Goal: Transaction & Acquisition: Obtain resource

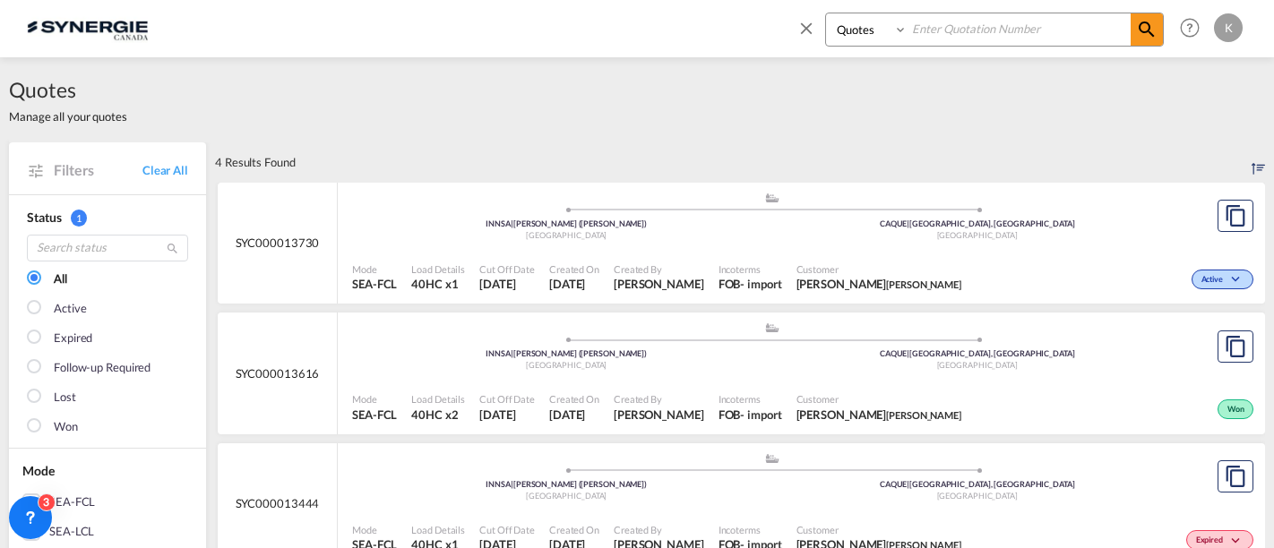
select select "Quotes"
click at [814, 26] on md-icon "icon-close" at bounding box center [807, 28] width 20 height 20
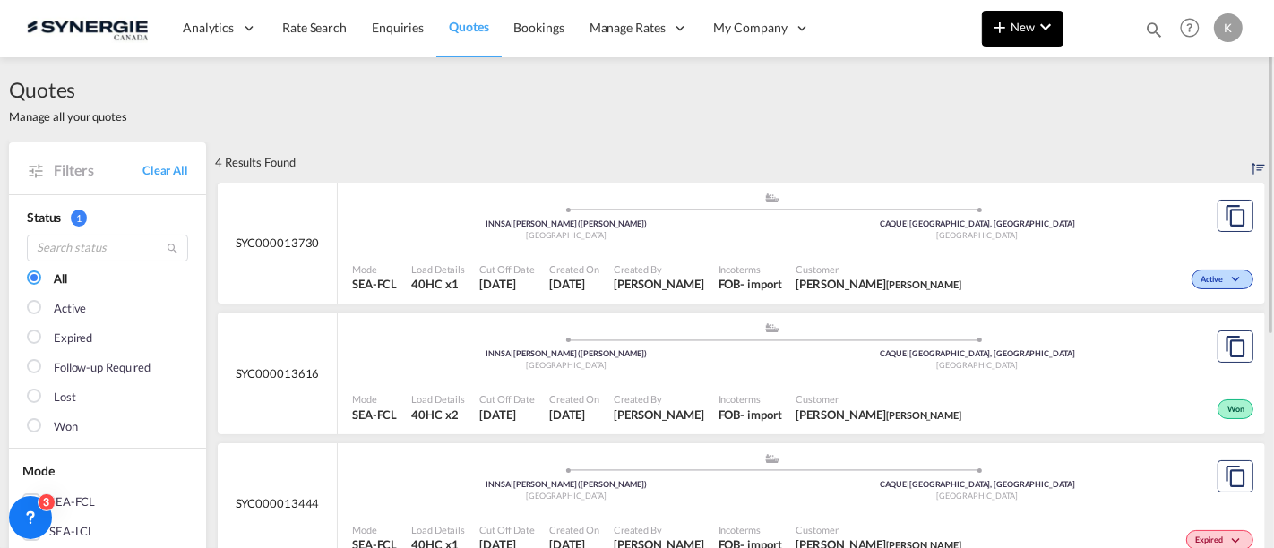
click at [1016, 34] on span "New" at bounding box center [1022, 27] width 67 height 14
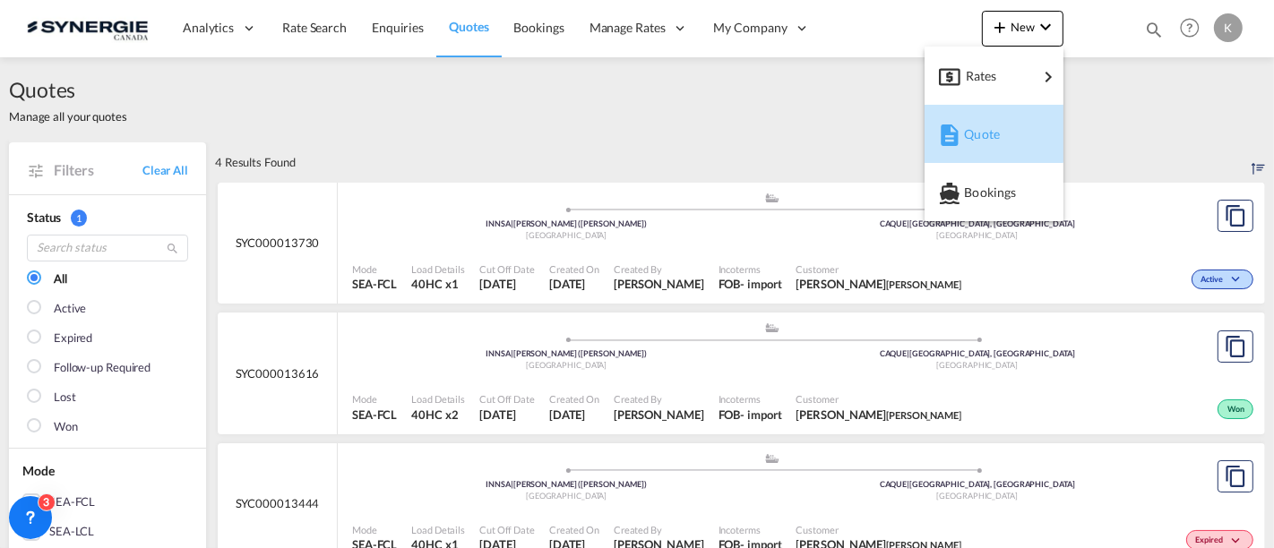
click at [981, 126] on span "Quote" at bounding box center [974, 134] width 20 height 36
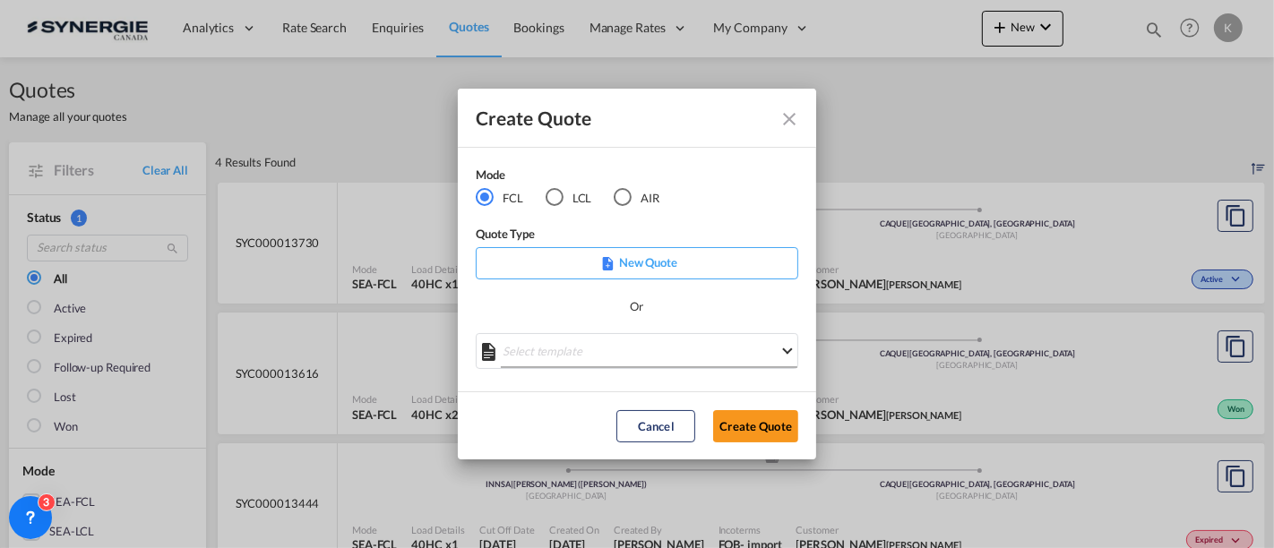
click at [630, 349] on md-select "Select template *NEW* FCL FREEHAND / DAP [PERSON_NAME] | [DATE] *NEW* Import FC…" at bounding box center [637, 351] width 323 height 36
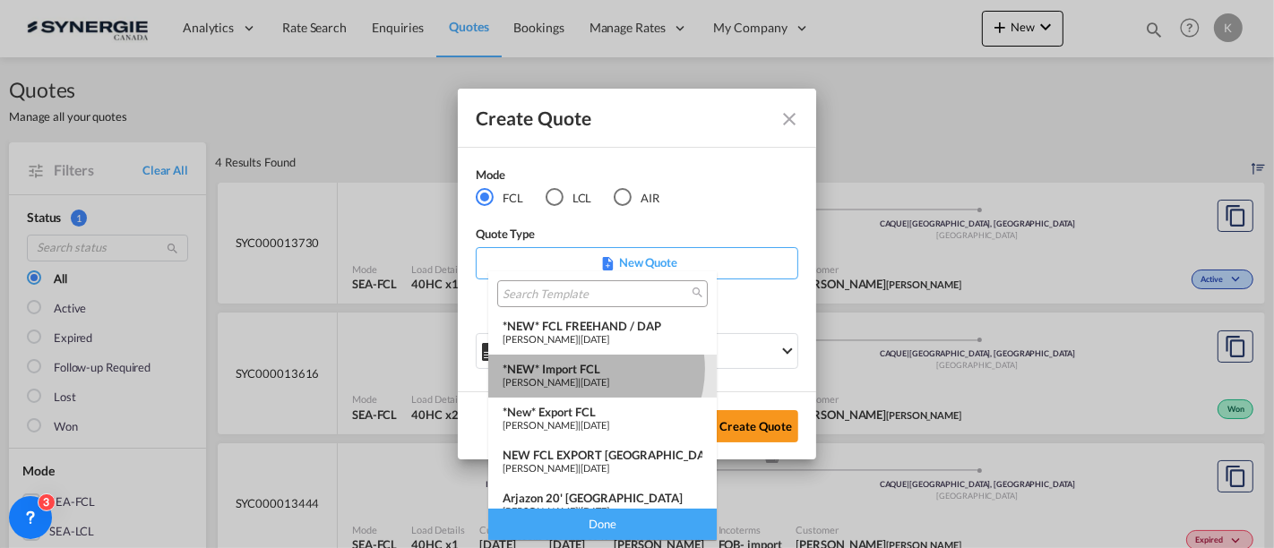
click at [591, 369] on div "*NEW* Import FCL" at bounding box center [603, 369] width 200 height 14
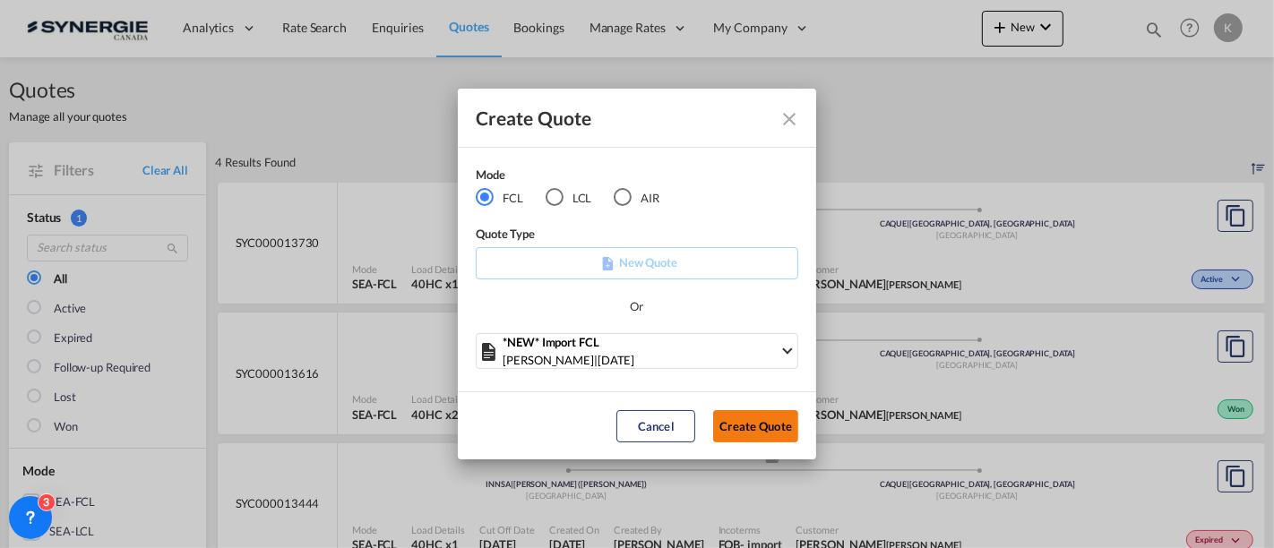
click at [745, 416] on button "Create Quote" at bounding box center [755, 426] width 85 height 32
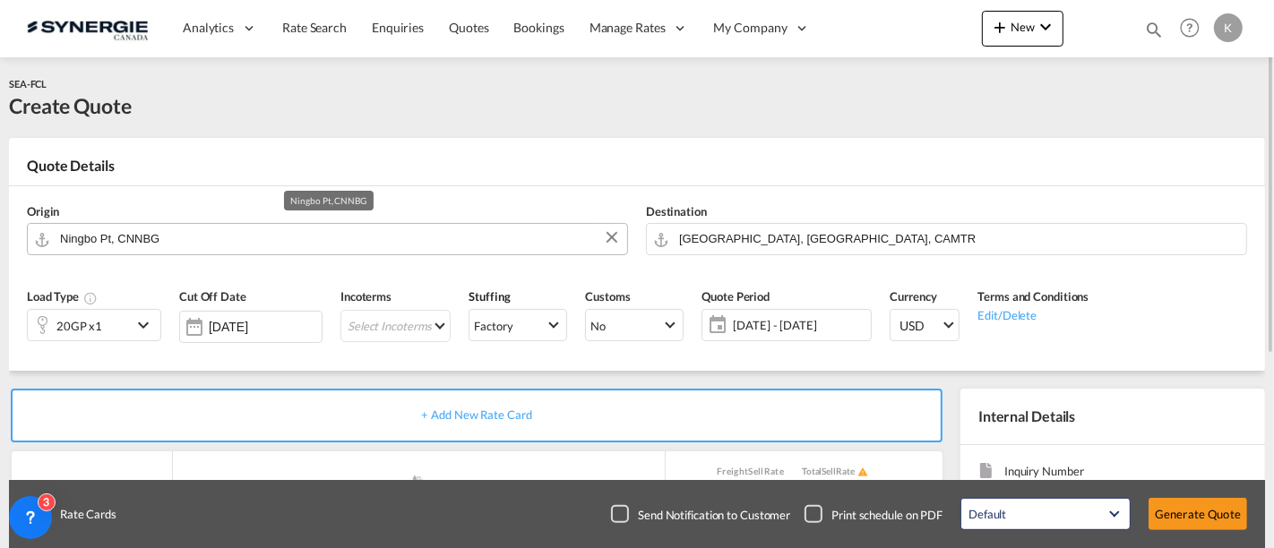
click at [202, 234] on input "Ningbo Pt, CNNBG" at bounding box center [339, 238] width 558 height 31
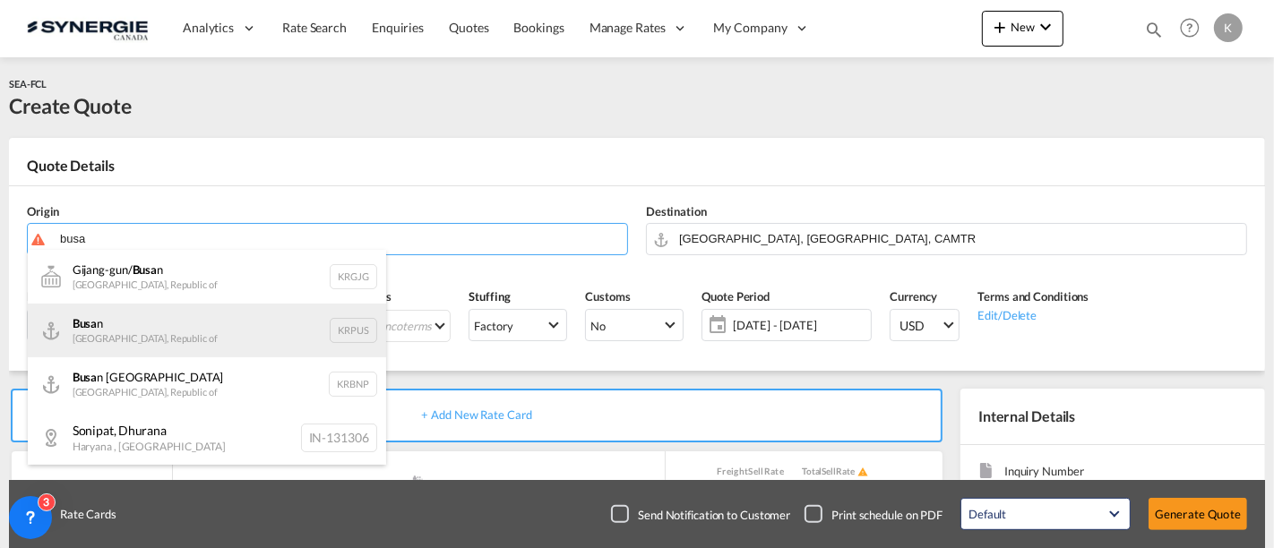
click at [137, 329] on div "Busa n [GEOGRAPHIC_DATA], [GEOGRAPHIC_DATA]" at bounding box center [207, 331] width 358 height 54
type input "Busan, KRPUS"
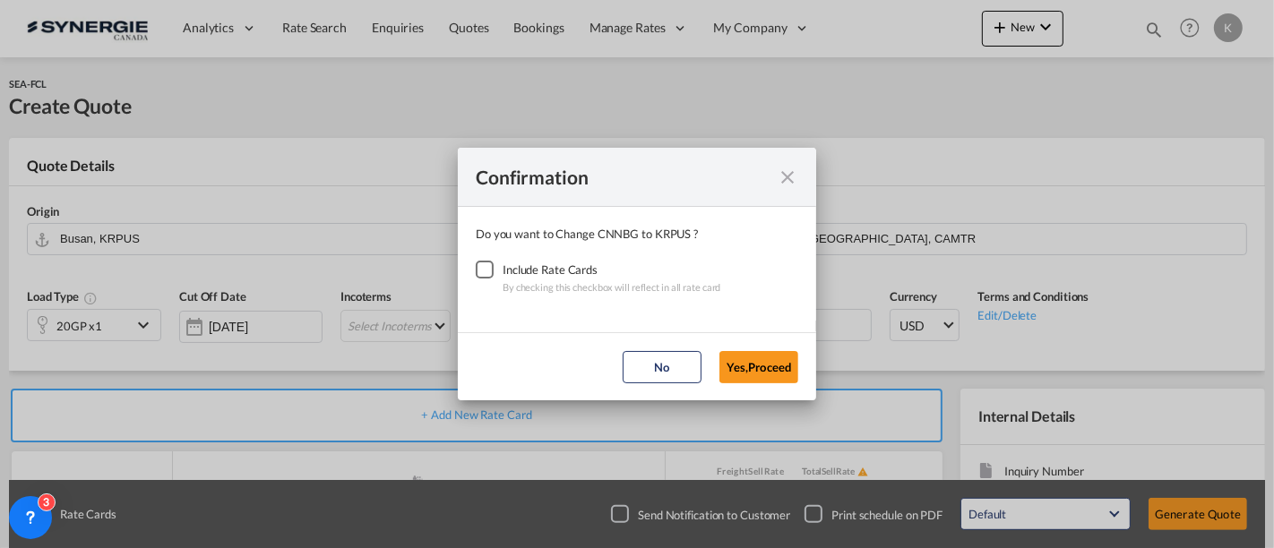
click at [491, 270] on div "Checkbox No Ink" at bounding box center [485, 270] width 18 height 18
click at [750, 359] on button "Yes,Proceed" at bounding box center [759, 367] width 79 height 32
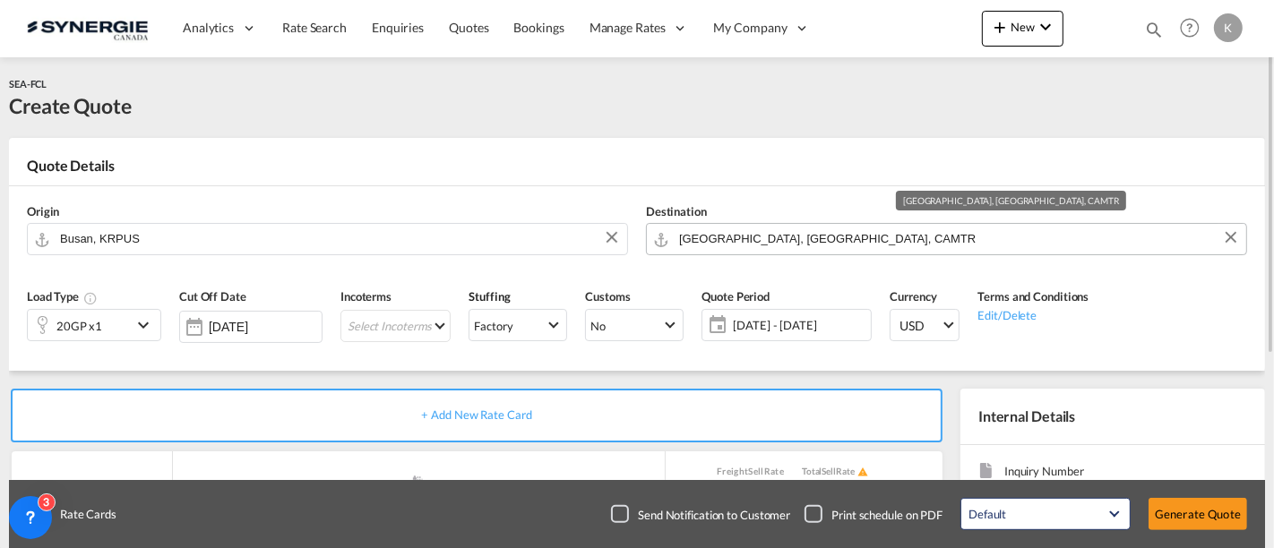
click at [784, 237] on input "[GEOGRAPHIC_DATA], [GEOGRAPHIC_DATA], CAMTR" at bounding box center [958, 238] width 558 height 31
click at [411, 327] on md-select "Select Incoterms CFR - export Cost and Freight CPT - export Carrier Paid to CFR…" at bounding box center [395, 326] width 110 height 32
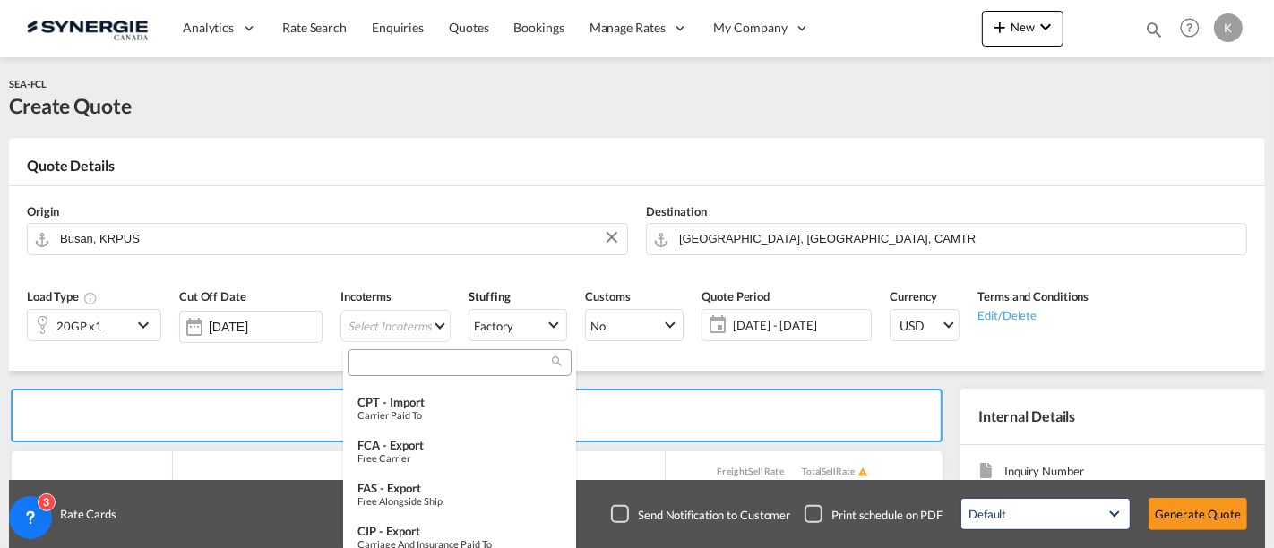
scroll to position [119, 0]
click at [435, 362] on input "search" at bounding box center [452, 363] width 199 height 16
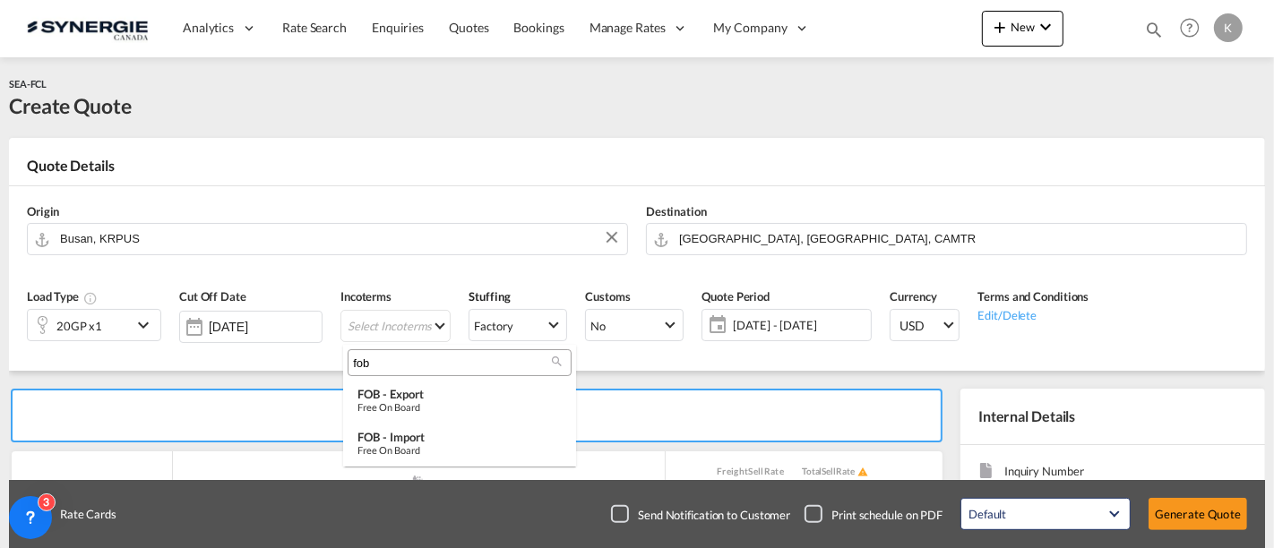
scroll to position [0, 0]
type input "fob"
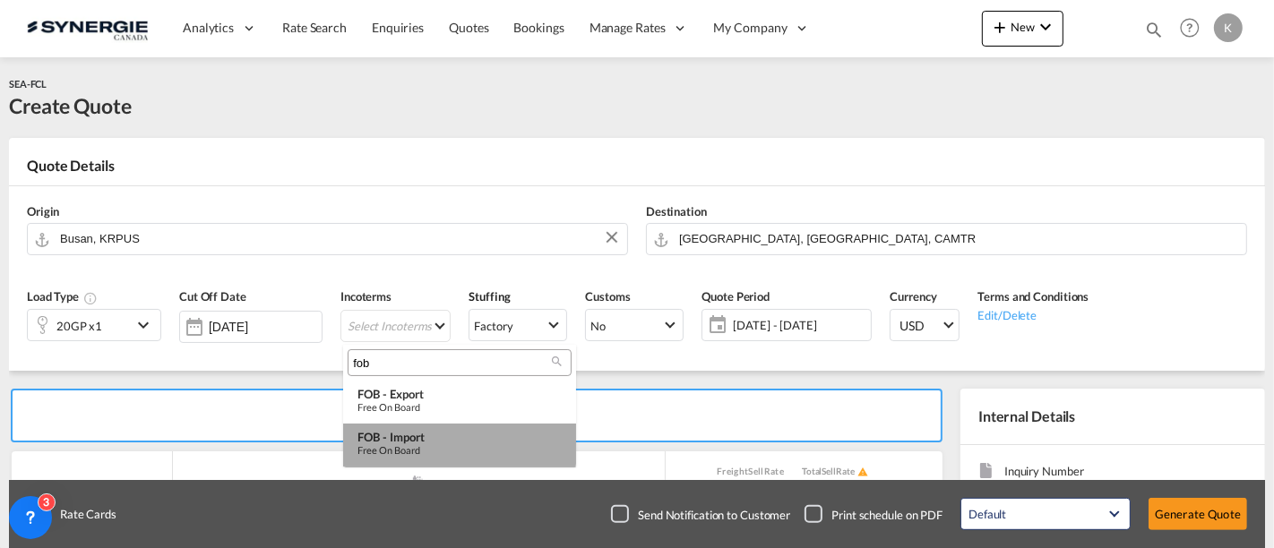
click at [432, 440] on div "FOB - import" at bounding box center [460, 437] width 204 height 14
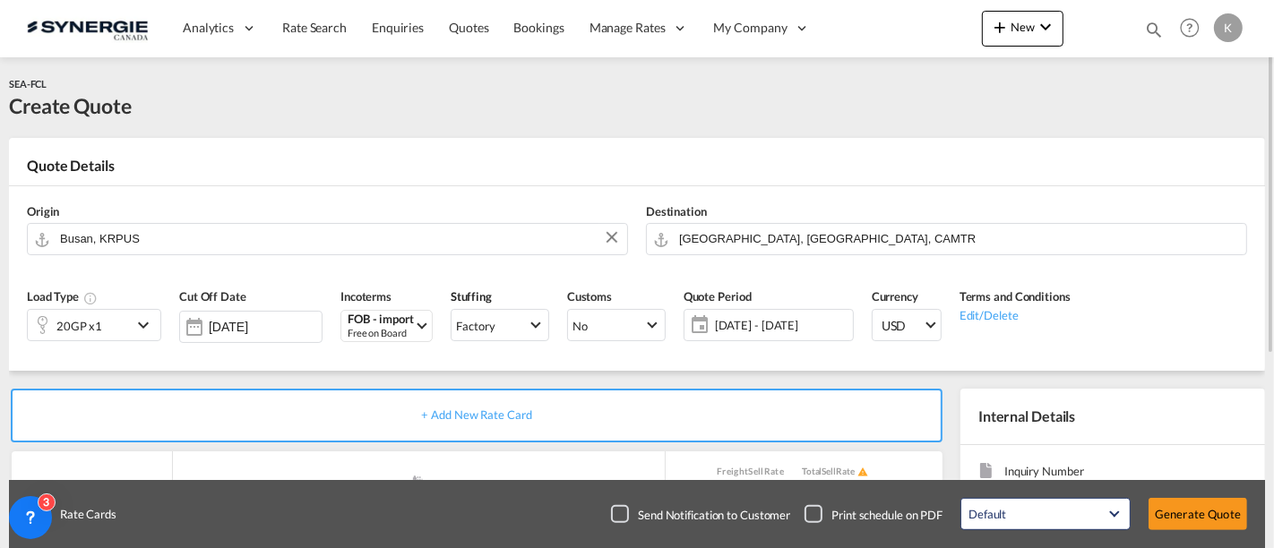
click at [747, 327] on span "[DATE] - [DATE]" at bounding box center [782, 325] width 134 height 16
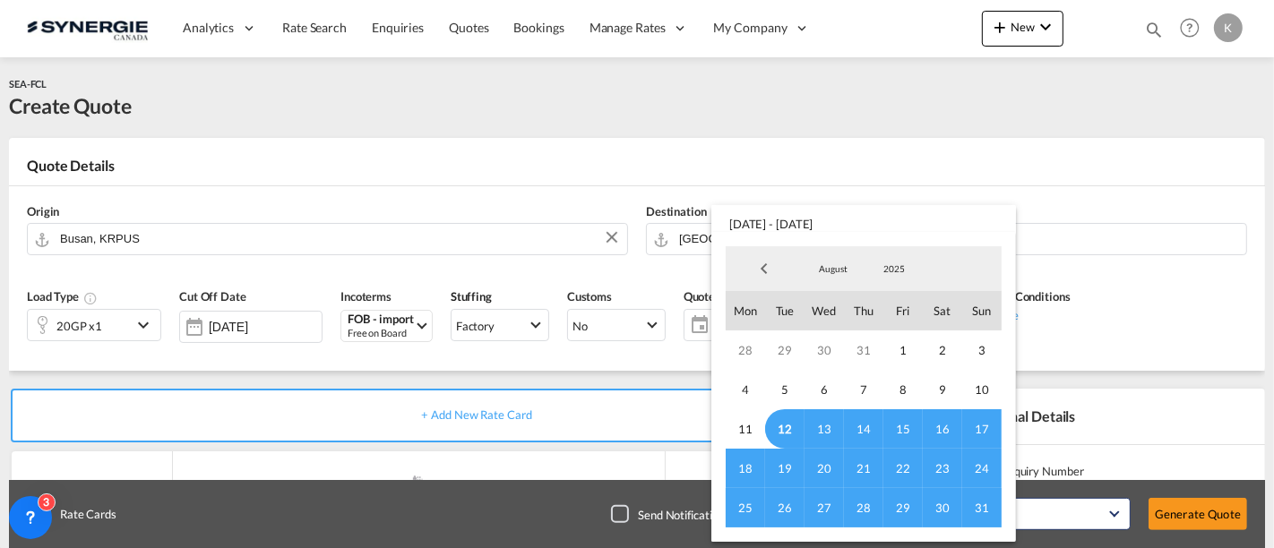
click at [789, 422] on span "12" at bounding box center [784, 428] width 39 height 39
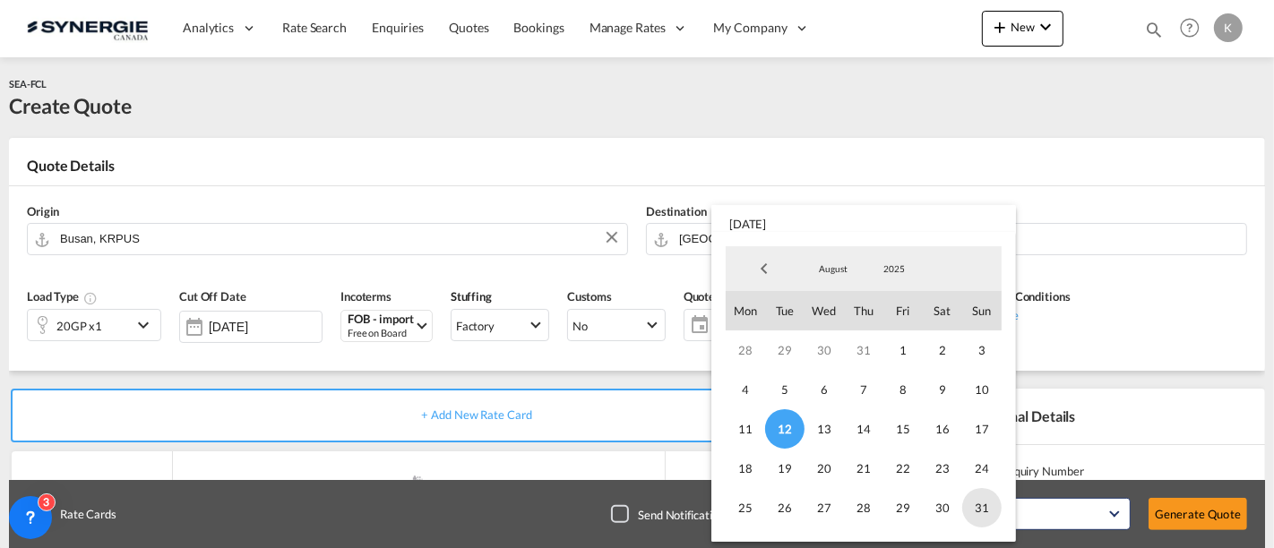
click at [989, 503] on span "31" at bounding box center [981, 507] width 39 height 39
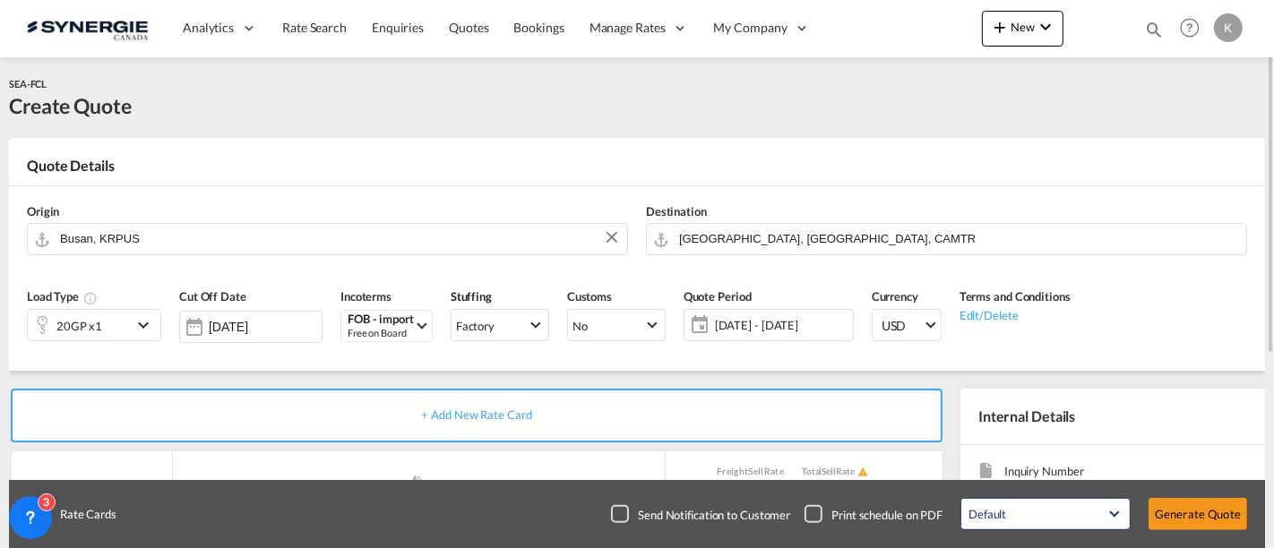
click at [747, 326] on span "[DATE] - [DATE]" at bounding box center [782, 325] width 134 height 16
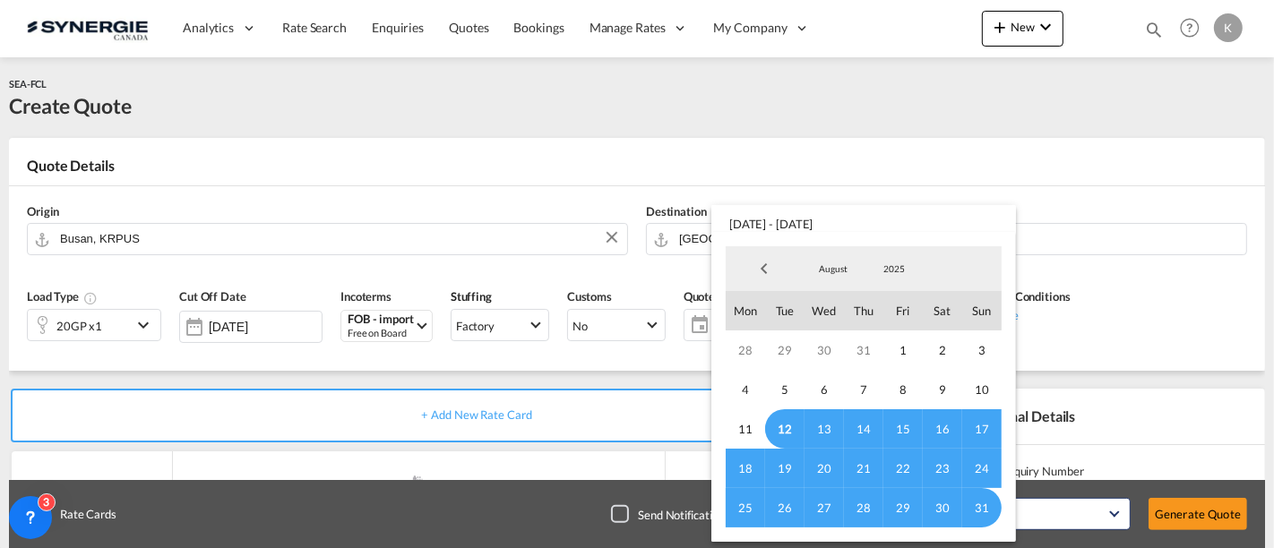
click at [785, 426] on span "12" at bounding box center [784, 428] width 39 height 39
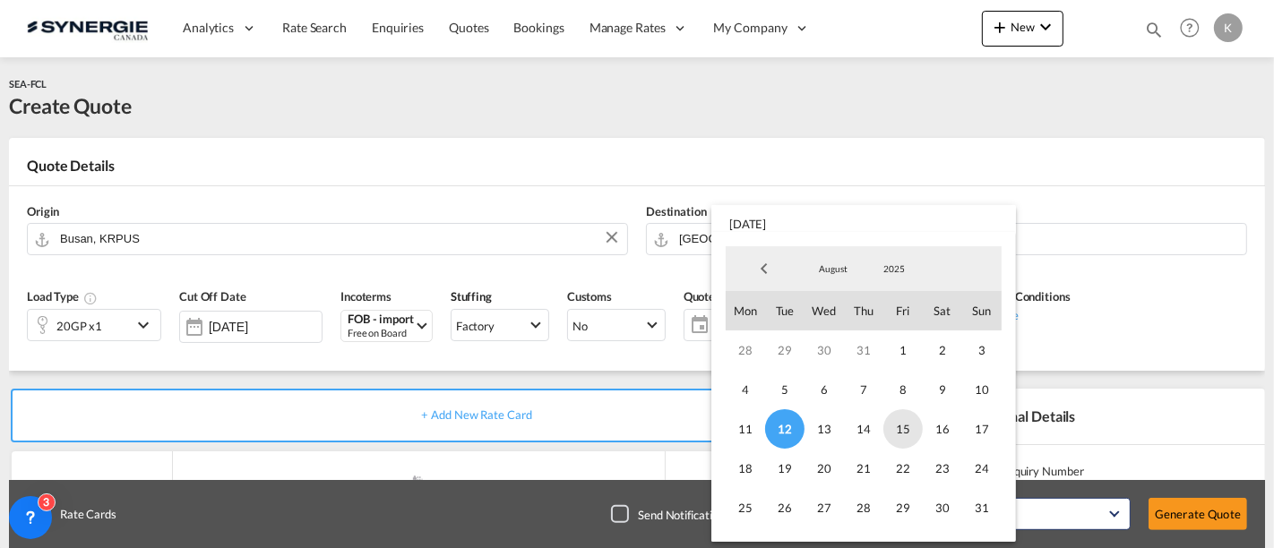
click at [906, 431] on span "15" at bounding box center [902, 428] width 39 height 39
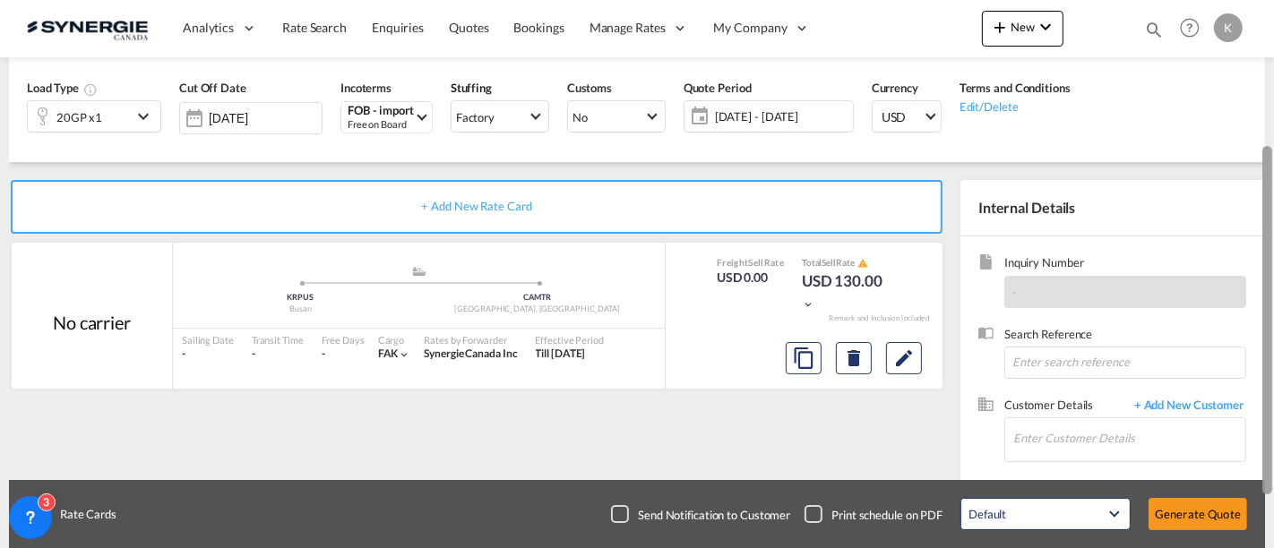
scroll to position [222, 0]
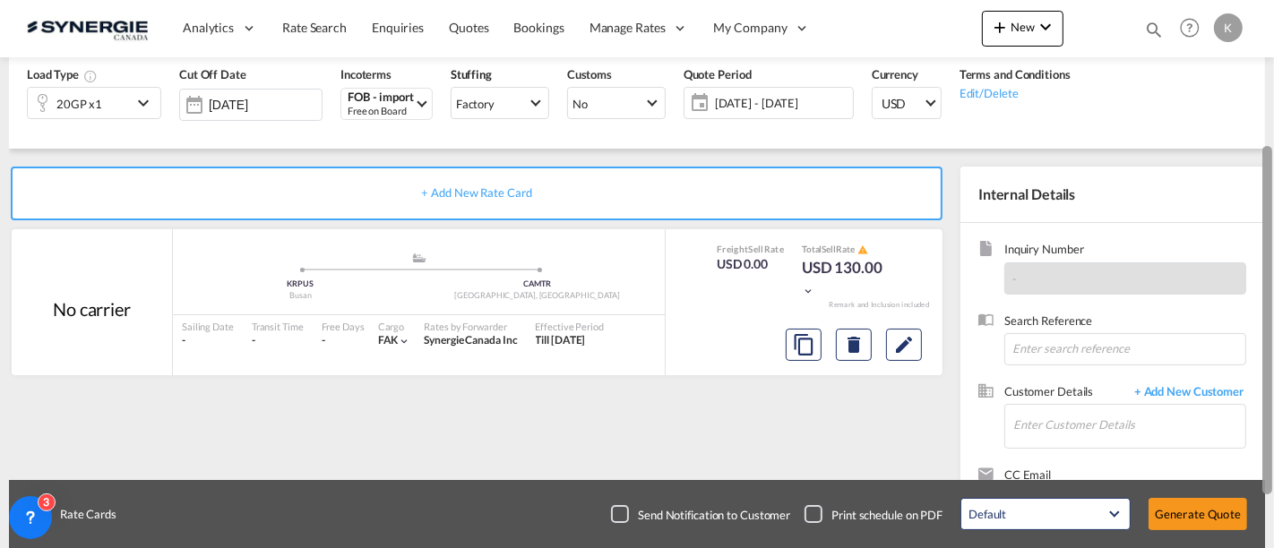
drag, startPoint x: 1271, startPoint y: 297, endPoint x: 1259, endPoint y: 440, distance: 142.9
click at [1259, 440] on md-content "Analytics Reports Dashboard Rate Search Enquiries Quotes Bookings" at bounding box center [637, 274] width 1274 height 548
click at [1067, 343] on input at bounding box center [1125, 349] width 242 height 32
paste input "Novatech - Demande de prix - Import [GEOGRAPHIC_DATA]"
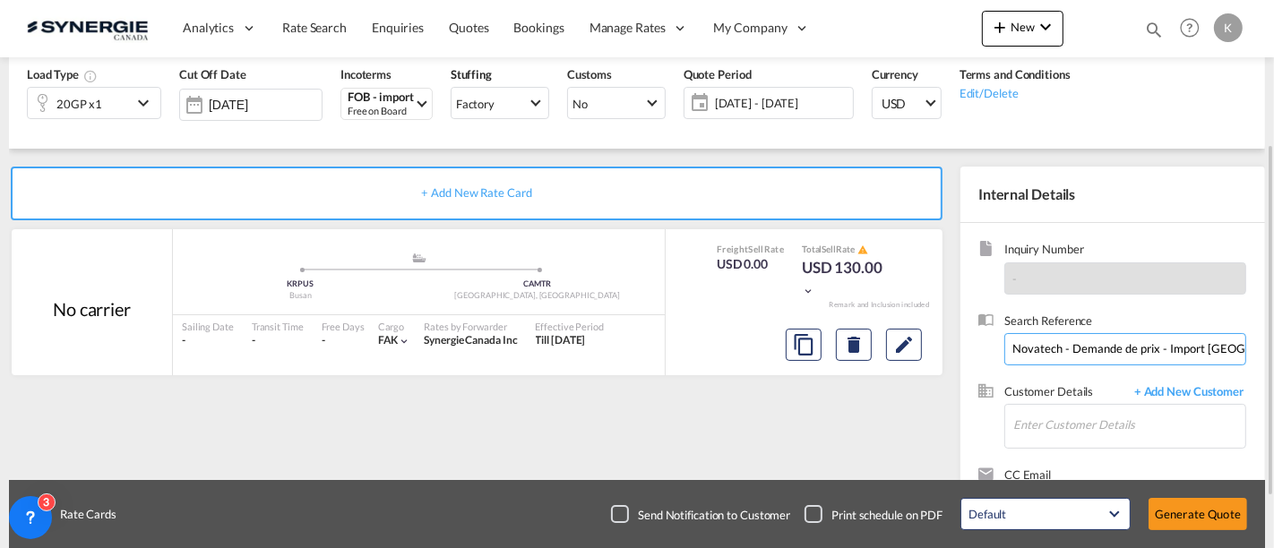
scroll to position [0, 24]
type input "Novatech - Demande de prix - Import [GEOGRAPHIC_DATA]"
click at [1083, 433] on input "Enter Customer Details" at bounding box center [1129, 425] width 232 height 40
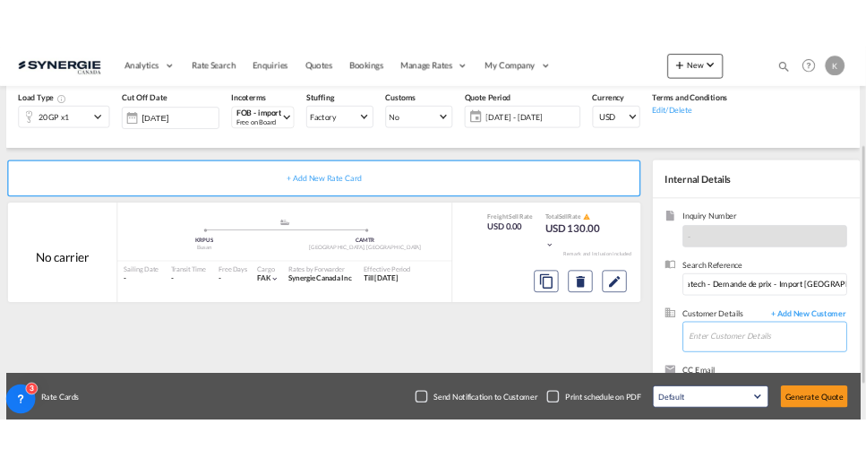
scroll to position [0, 0]
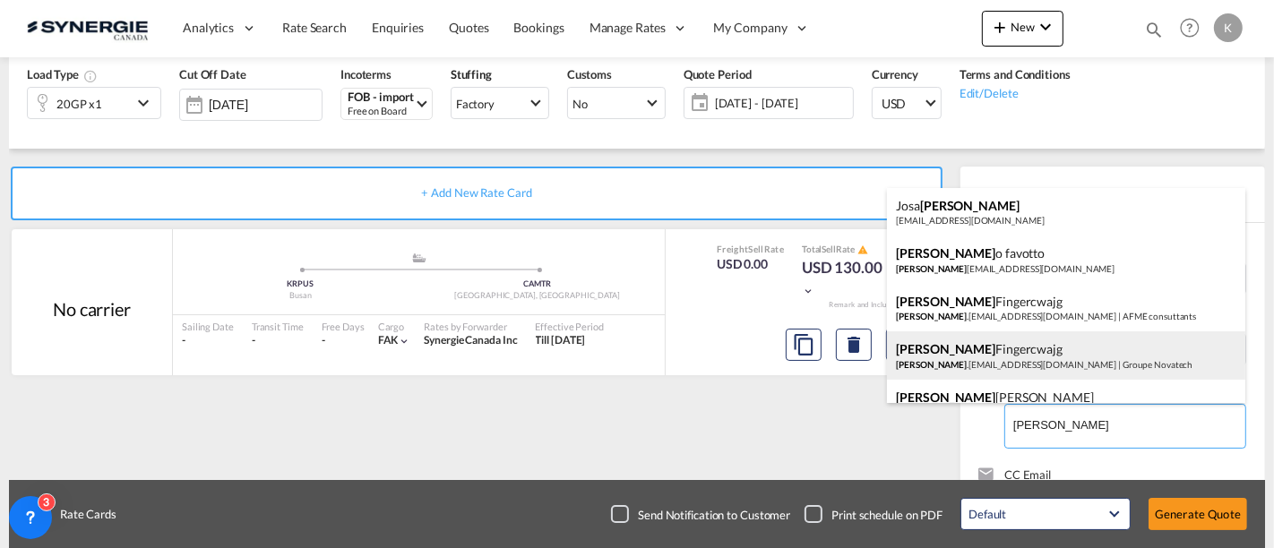
click at [1055, 356] on div "[PERSON_NAME] Fingercwajg [PERSON_NAME] .[EMAIL_ADDRESS][DOMAIN_NAME] | Groupe …" at bounding box center [1066, 356] width 358 height 48
type input "Groupe Novatech, [PERSON_NAME], [PERSON_NAME][EMAIL_ADDRESS][DOMAIN_NAME]"
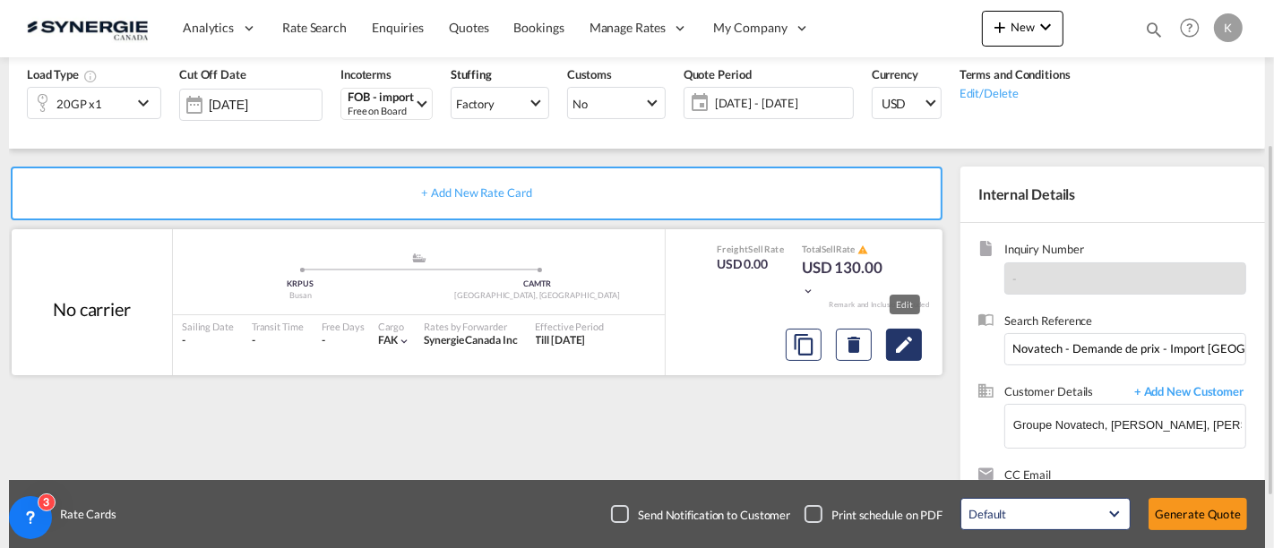
click at [920, 355] on button "Edit" at bounding box center [904, 345] width 36 height 32
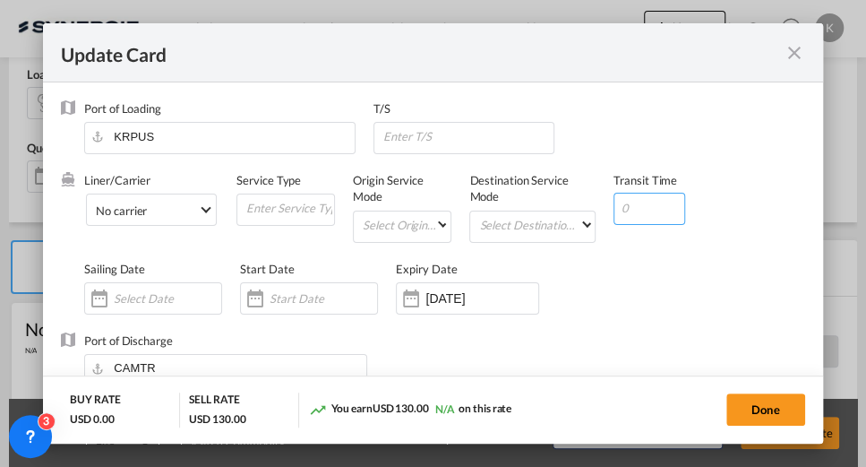
click at [625, 210] on input "Update Card Port ..." at bounding box center [650, 209] width 72 height 32
type input "22"
click at [179, 221] on md-select-value "No carrier" at bounding box center [155, 208] width 122 height 29
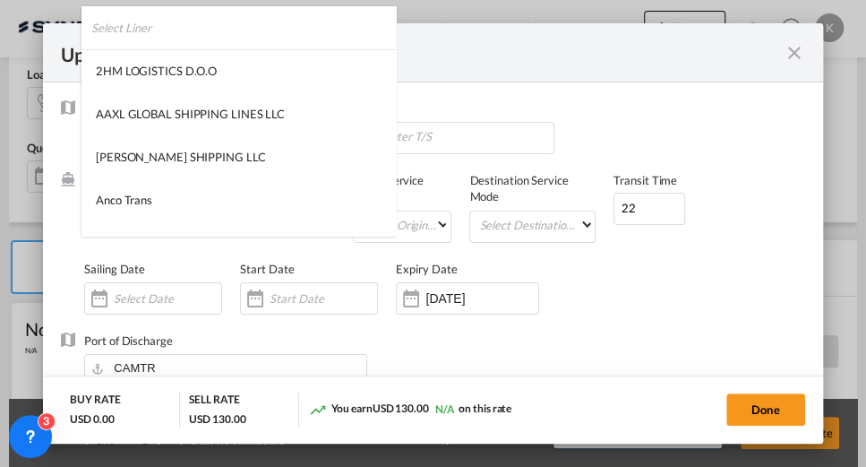
scroll to position [2436, 0]
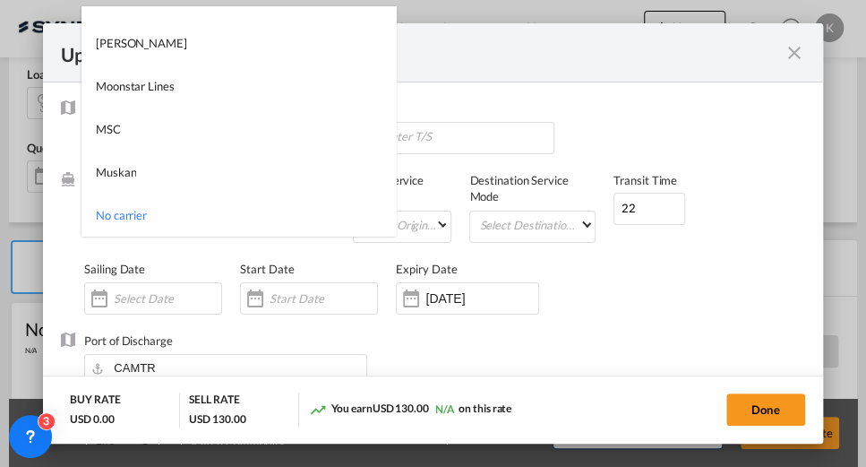
type md-option "1218"
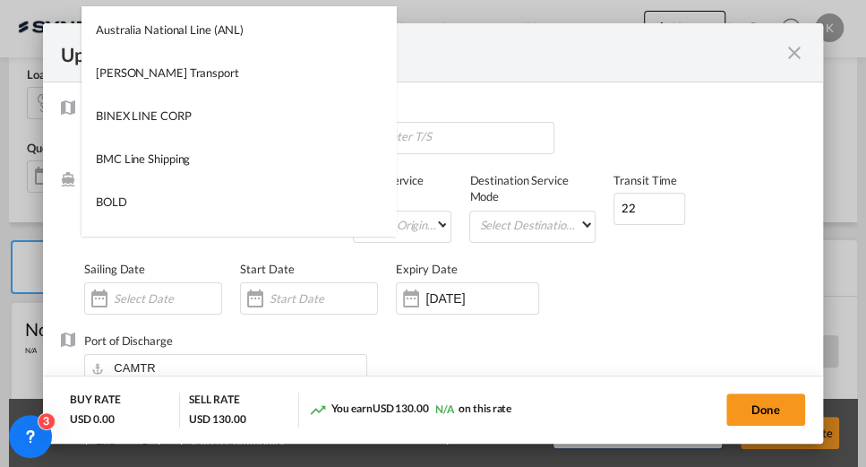
scroll to position [0, 0]
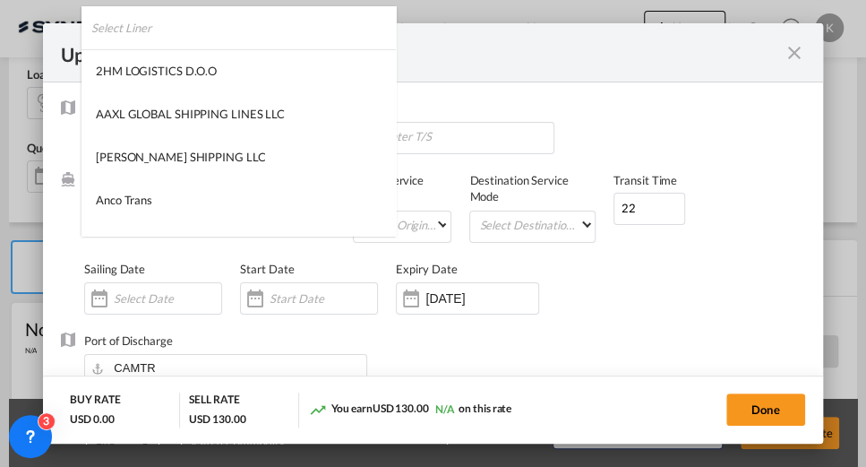
click at [288, 25] on input "search" at bounding box center [243, 27] width 305 height 43
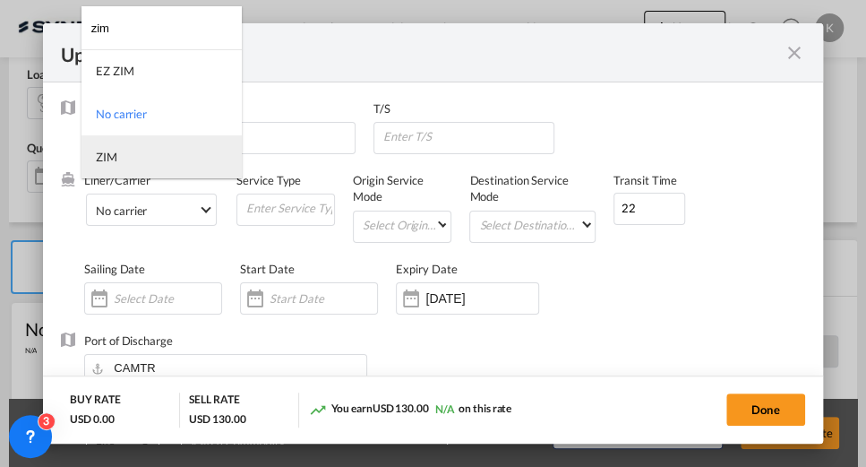
type input "zim"
click at [179, 162] on md-option "ZIM" at bounding box center [162, 156] width 160 height 43
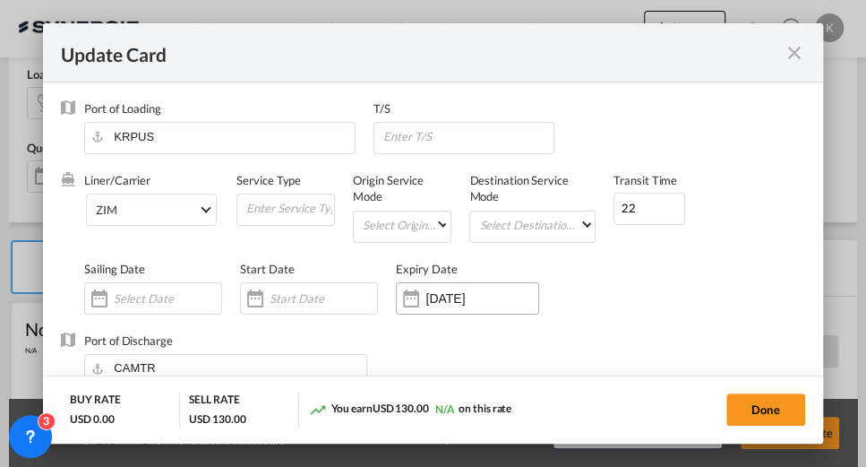
click at [492, 299] on input "[DATE]" at bounding box center [482, 298] width 113 height 14
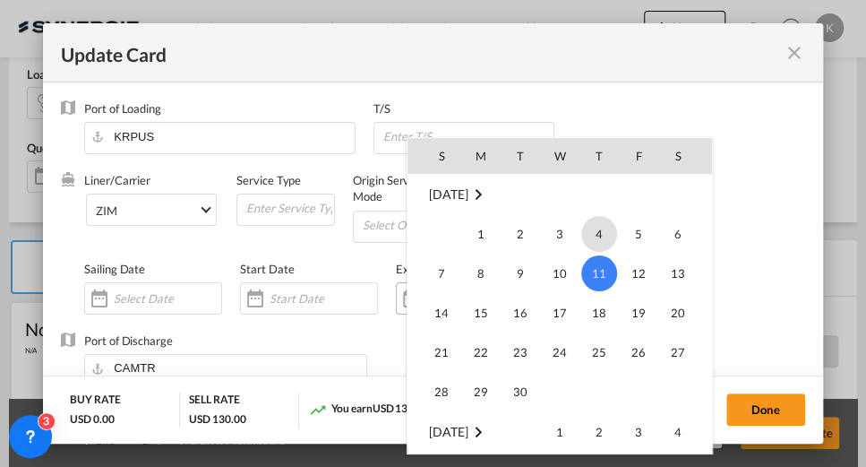
scroll to position [414821, 0]
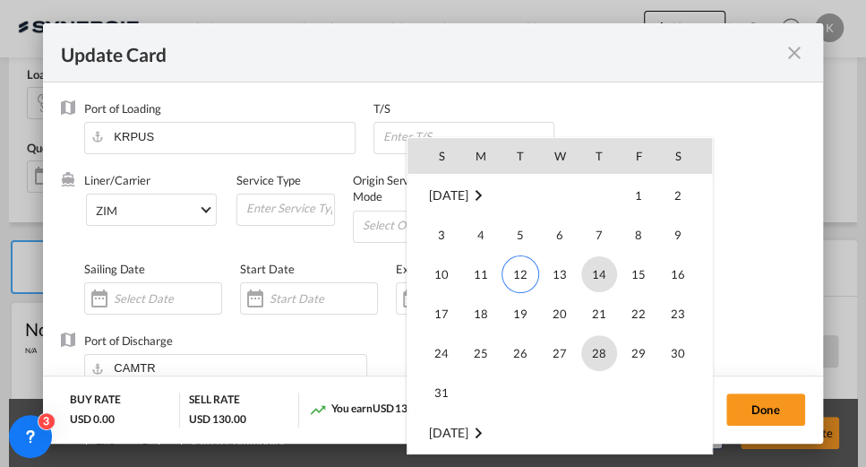
click at [603, 272] on span "14" at bounding box center [600, 274] width 36 height 36
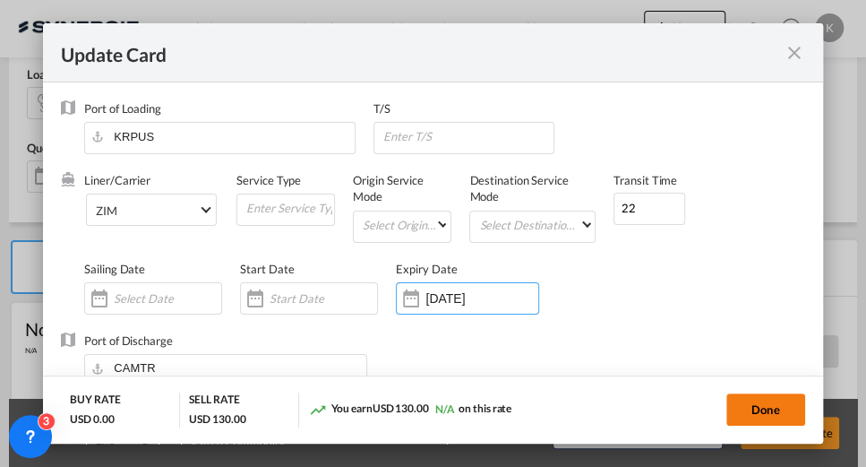
click at [769, 405] on button "Done" at bounding box center [766, 409] width 79 height 32
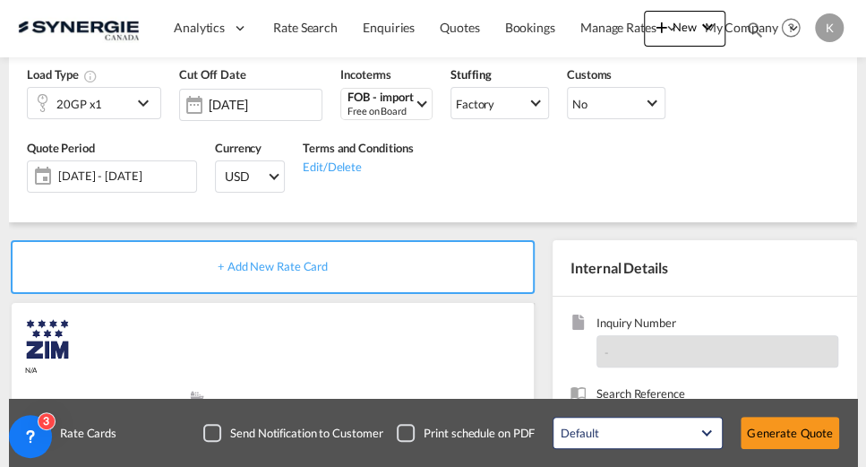
type input "[DATE]"
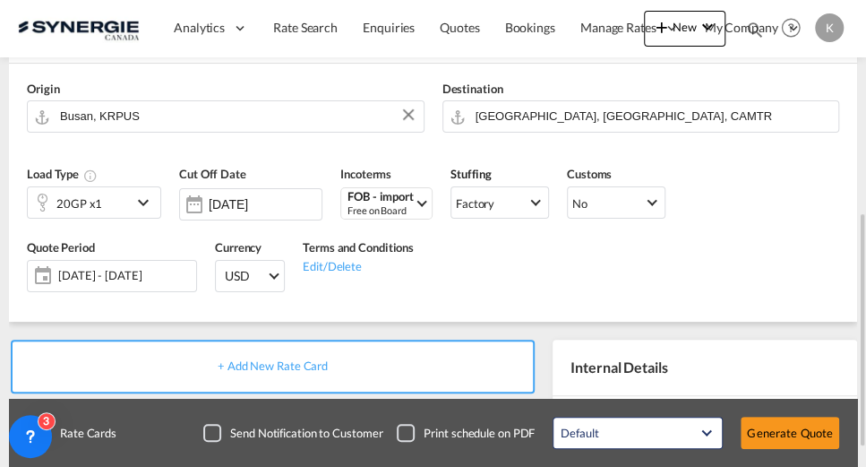
scroll to position [422, 0]
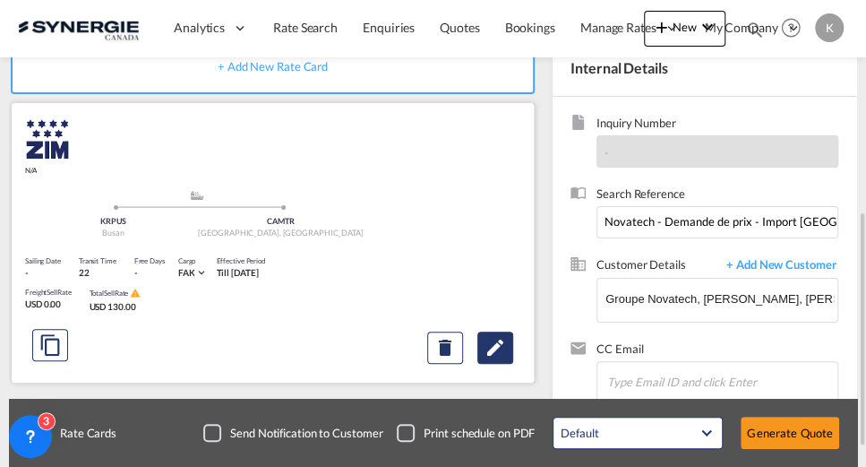
click at [486, 344] on md-icon "icon-pencil" at bounding box center [496, 348] width 22 height 22
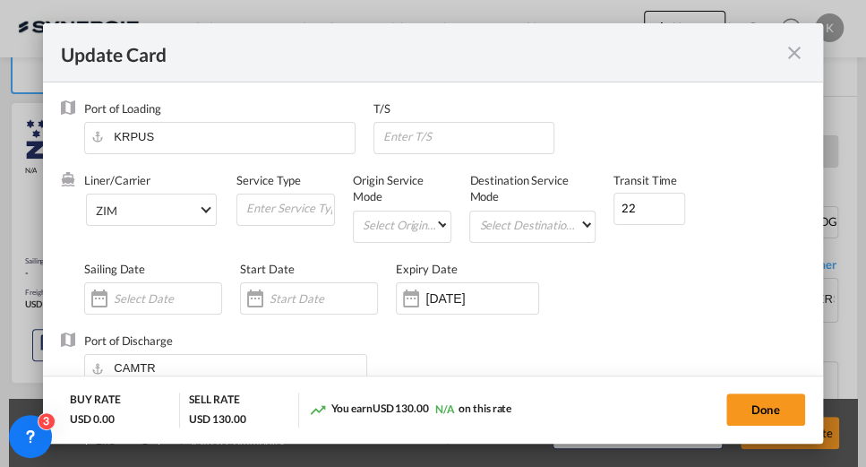
scroll to position [199, 0]
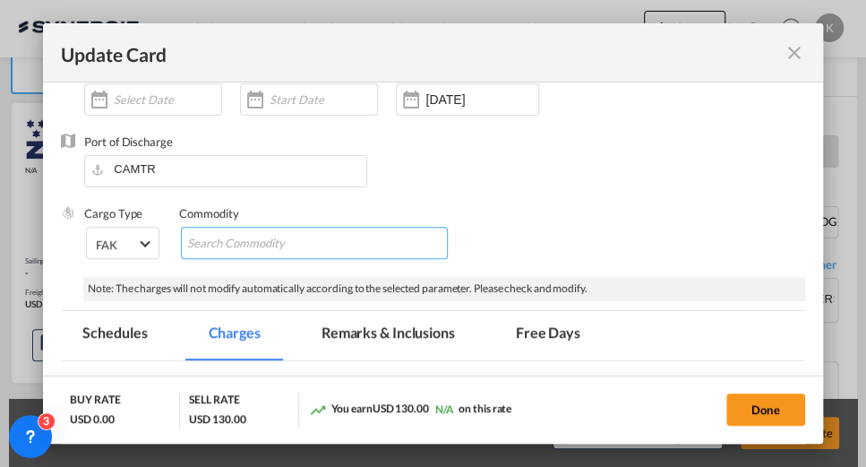
click at [327, 246] on input "Chips input." at bounding box center [269, 243] width 164 height 29
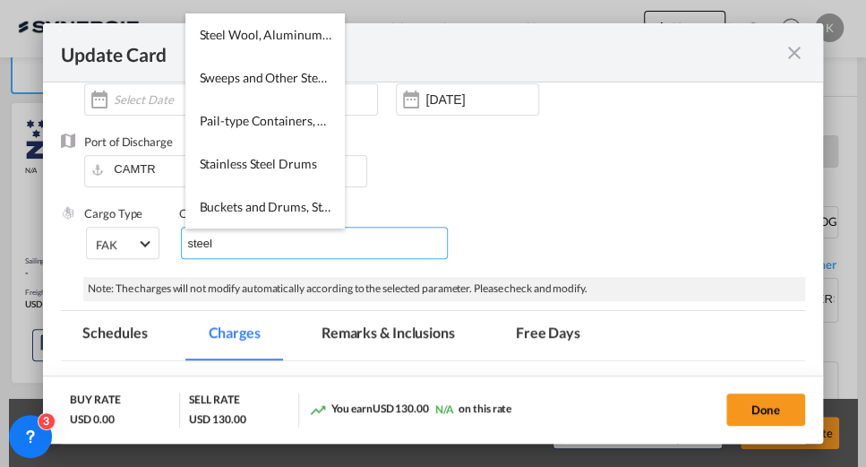
type input "steel"
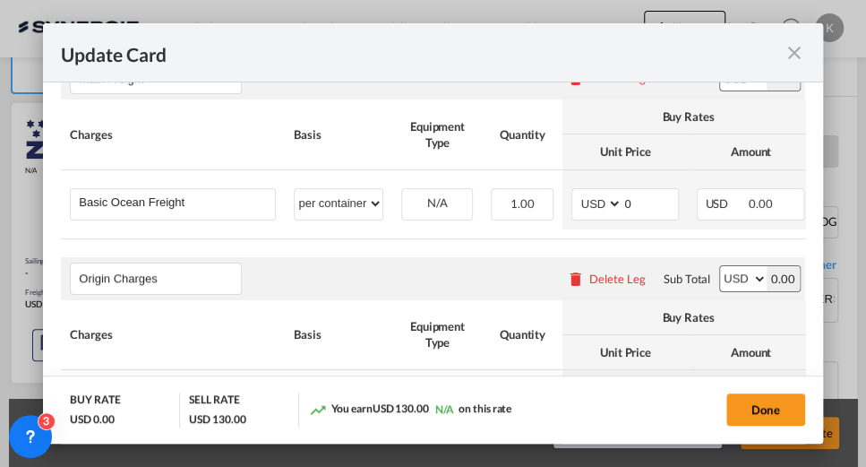
scroll to position [539, 0]
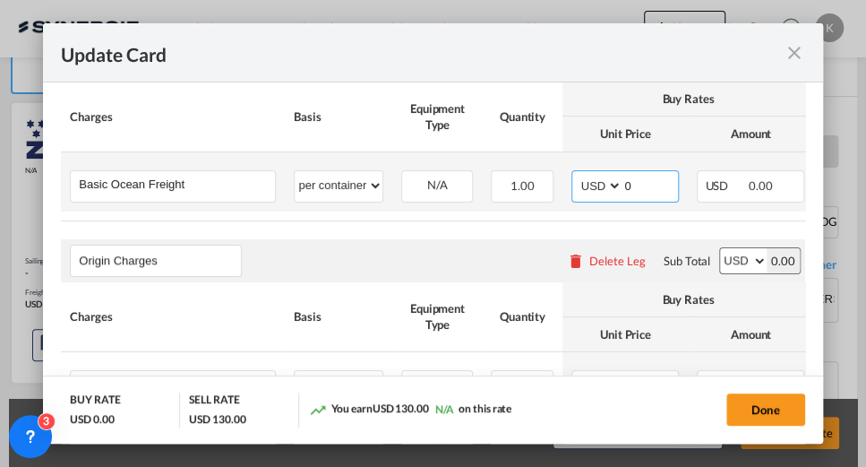
drag, startPoint x: 634, startPoint y: 181, endPoint x: 612, endPoint y: 185, distance: 22.8
click at [612, 185] on md-input-container "AED AFN ALL AMD ANG AOA ARS AUD AWG AZN BAM BBD BDT BGN BHD BIF BMD BND [PERSON…" at bounding box center [626, 186] width 108 height 32
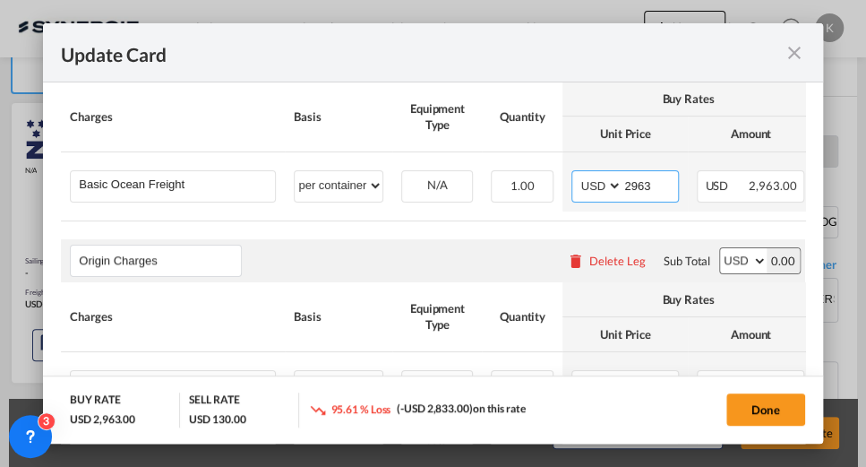
type input "2963"
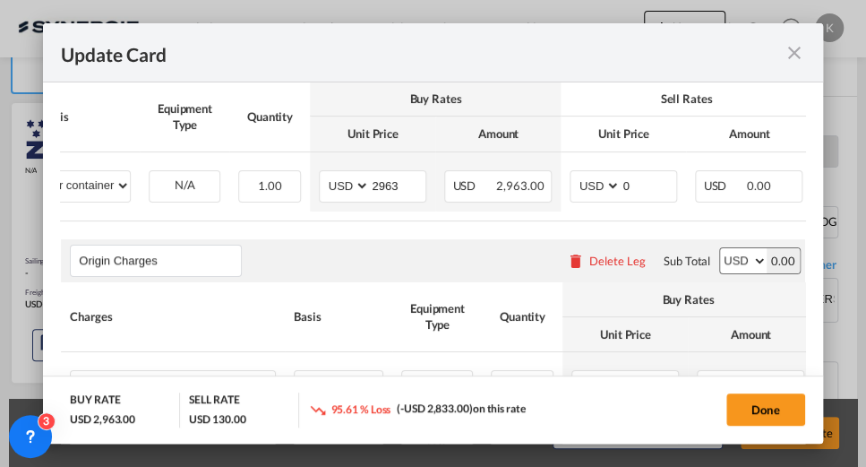
scroll to position [0, 254]
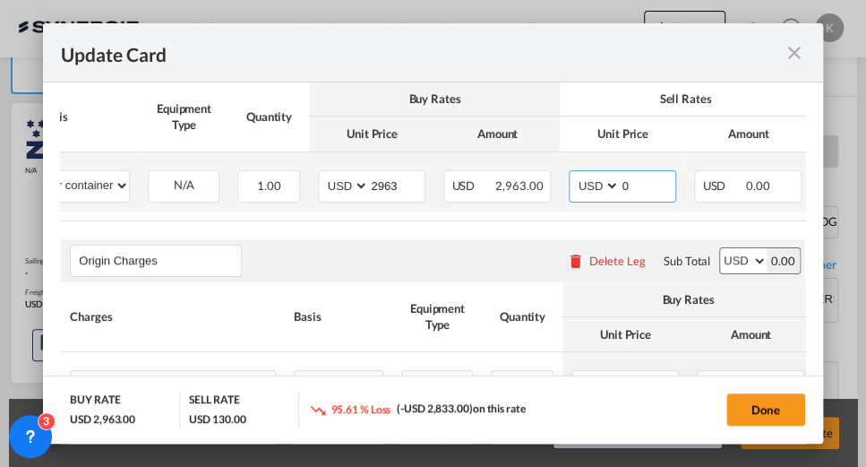
drag, startPoint x: 643, startPoint y: 187, endPoint x: 605, endPoint y: 187, distance: 38.5
click at [605, 187] on md-input-container "AED AFN ALL AMD ANG AOA ARS AUD AWG AZN BAM BBD BDT BGN BHD BIF BMD BND [PERSON…" at bounding box center [623, 186] width 108 height 32
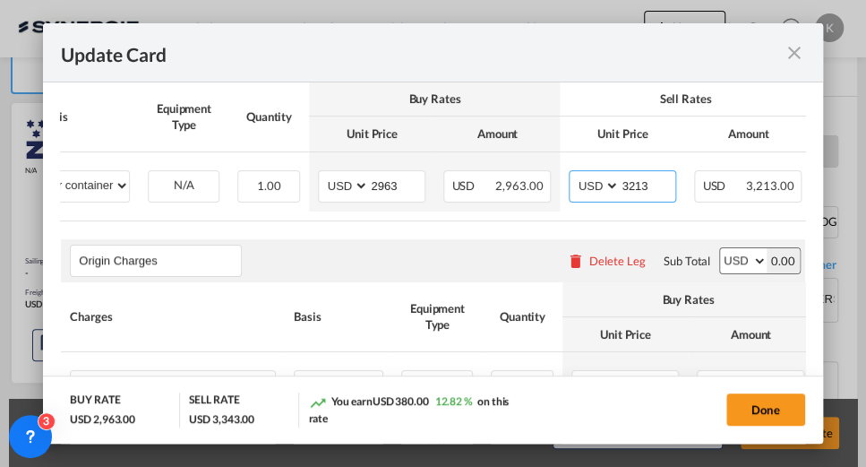
type input "3213"
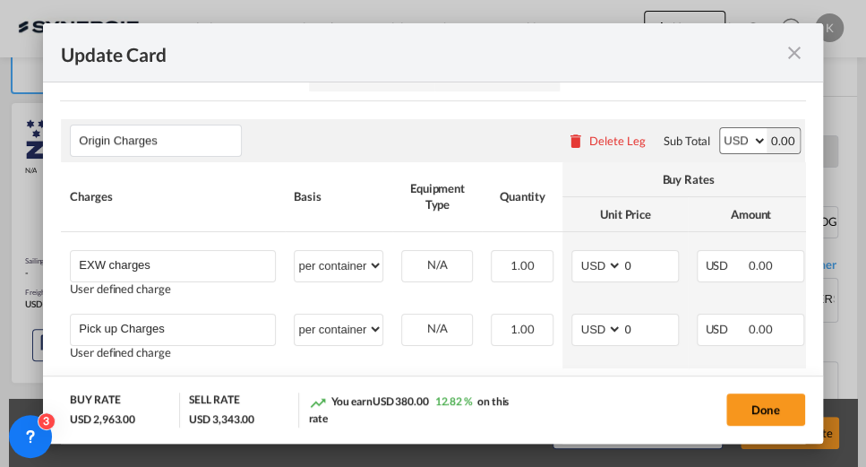
scroll to position [719, 0]
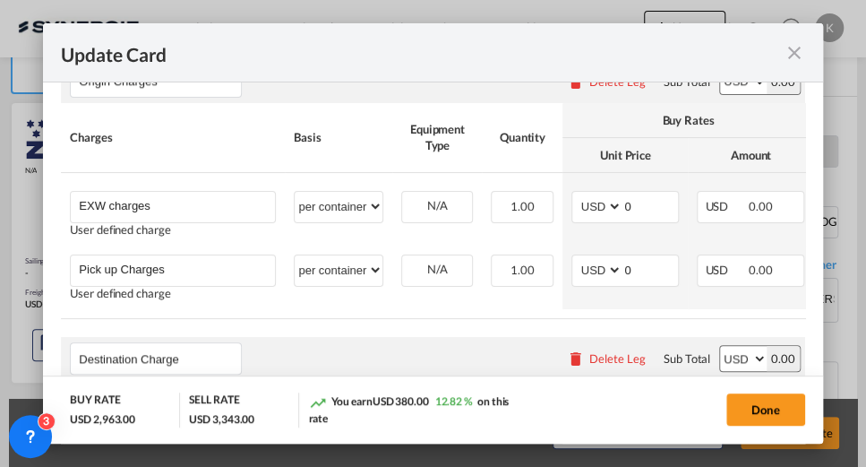
click at [616, 89] on div "Delete Leg" at bounding box center [618, 81] width 56 height 14
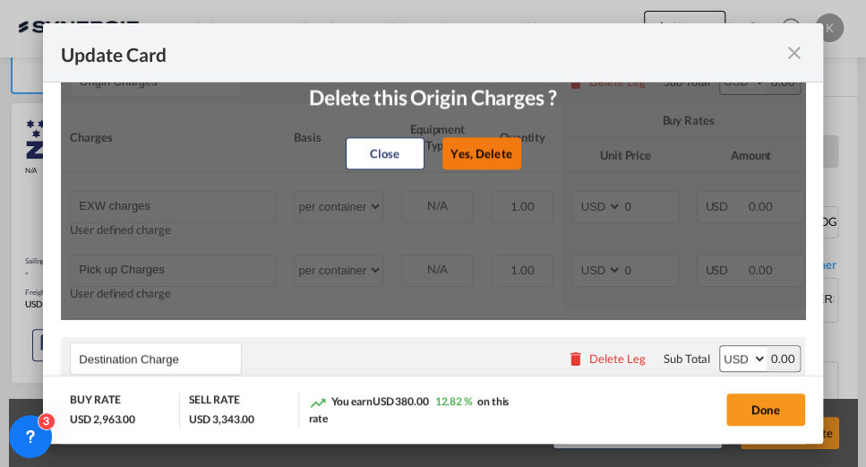
click at [477, 159] on button "Yes, Delete" at bounding box center [481, 153] width 79 height 32
type input "Destination Charge"
type input "Port Fees"
type input "Drayage"
type input "Doc and Handling fees"
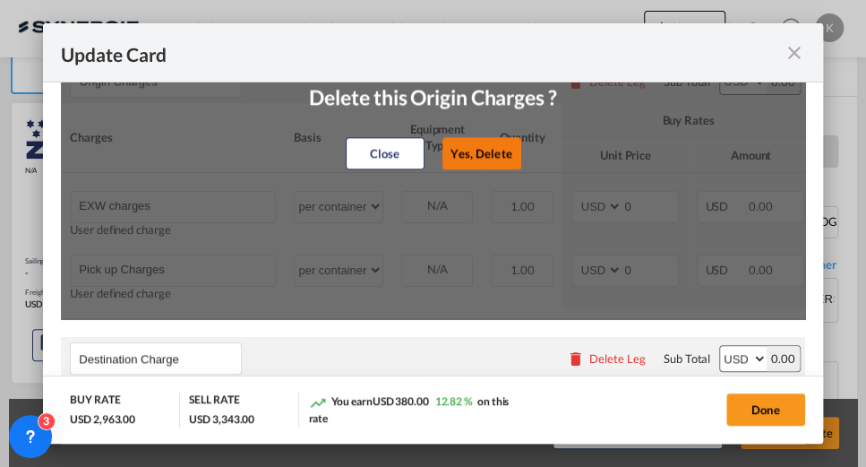
type input "E-manifest"
select select "per B/L"
type input "35"
type input "Doc fee"
select select "per B/L"
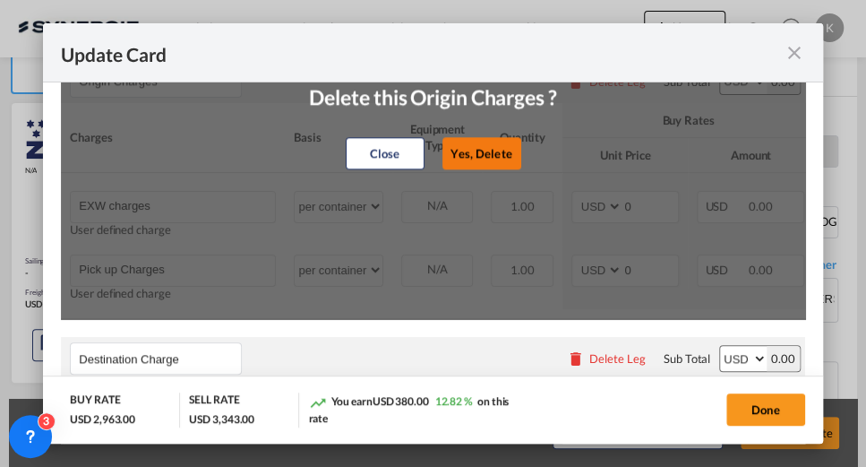
type input "30"
type input "Handling fee"
select select "per B/L"
type input "65"
type input "Cargo Coverage"
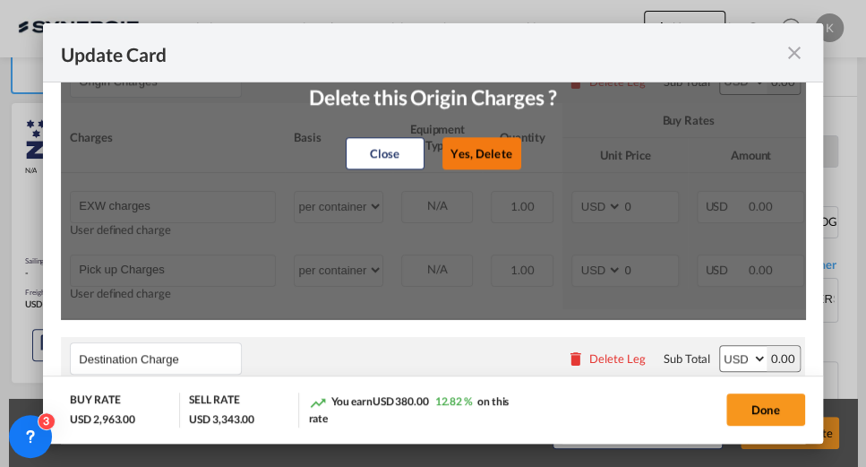
type input "Cargo Coverage - Rate to be confirmed depending on commodity and value Min 50 U…"
select select "per shipment"
type input "0"
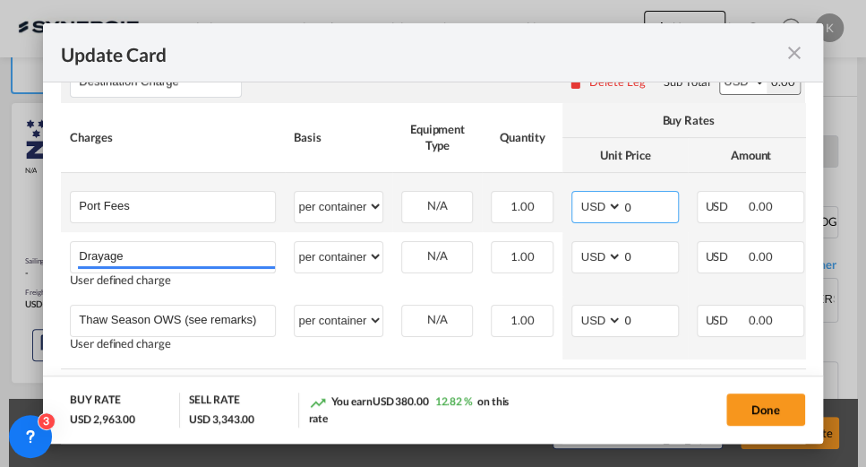
click at [616, 211] on md-input-container "AED AFN ALL AMD ANG AOA ARS AUD AWG AZN BAM BBD BDT BGN BHD BIF BMD BND [PERSON…" at bounding box center [626, 207] width 108 height 32
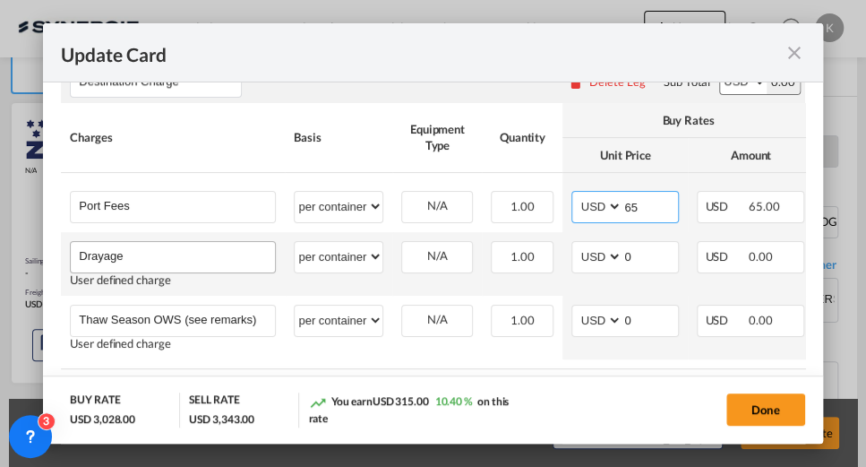
type input "65"
click at [236, 259] on input "Drayage" at bounding box center [177, 255] width 196 height 27
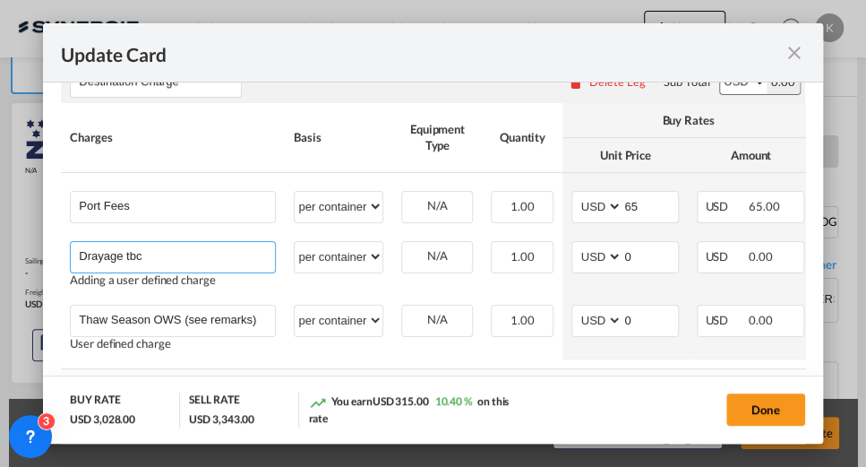
type input "Drayage tbc"
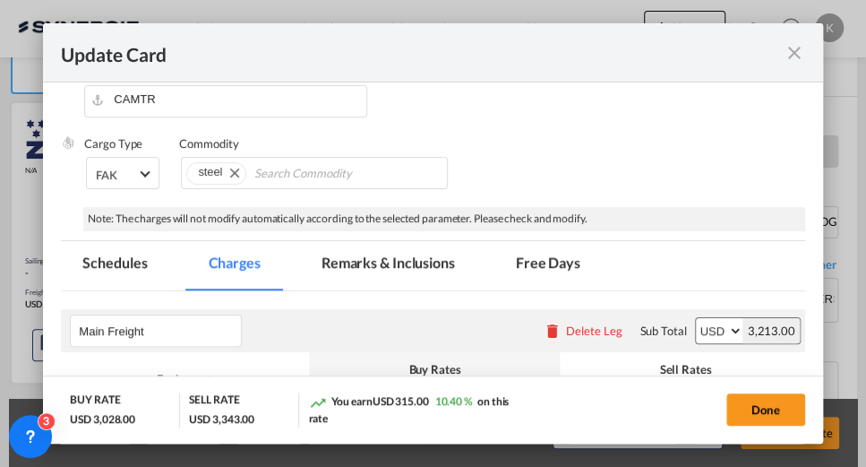
scroll to position [206, 0]
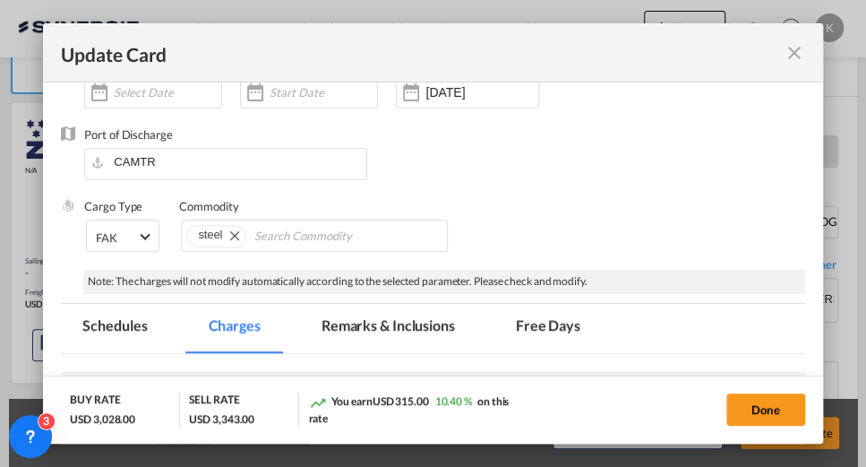
click at [382, 326] on md-tab-item "Remarks & Inclusions" at bounding box center [388, 328] width 177 height 49
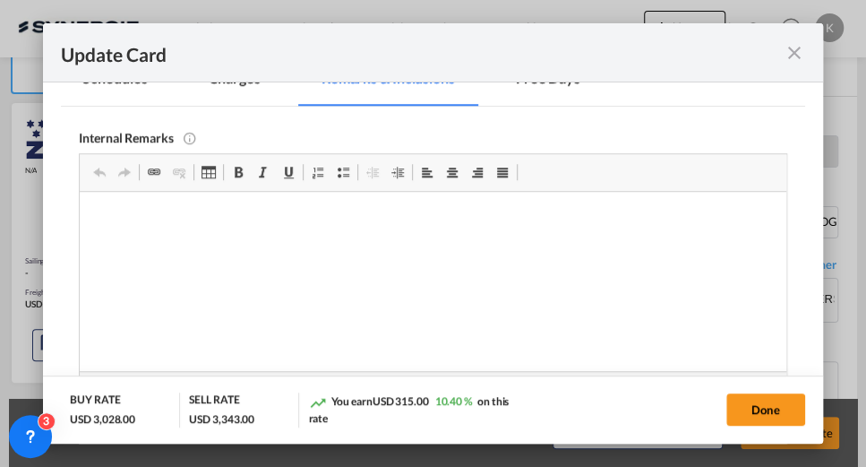
scroll to position [470, 0]
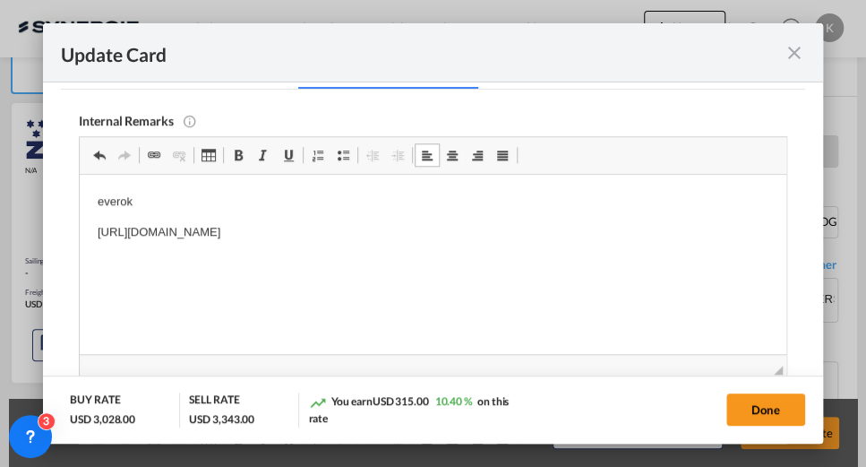
click at [616, 229] on p "[URL][DOMAIN_NAME]" at bounding box center [433, 232] width 670 height 19
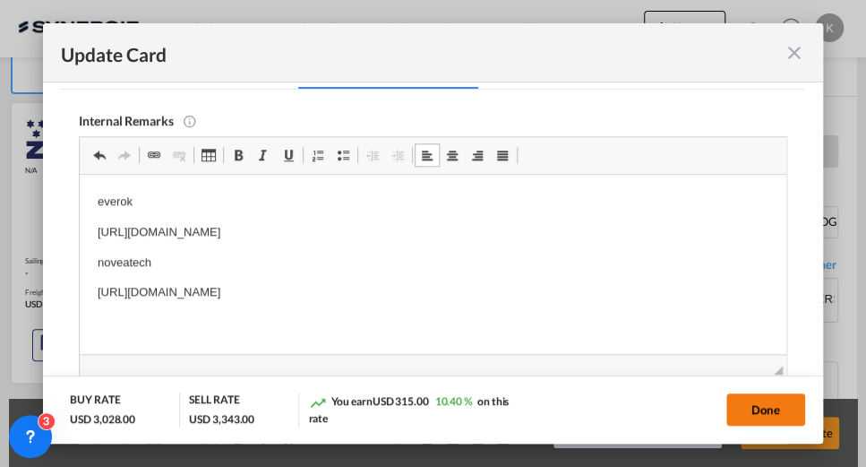
click at [760, 406] on button "Done" at bounding box center [766, 409] width 79 height 32
type input "[DATE]"
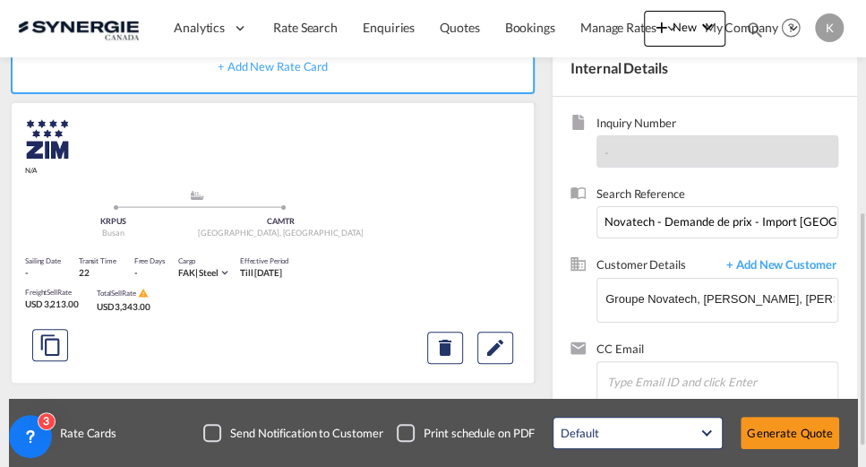
click at [221, 431] on div "Checkbox No Ink" at bounding box center [212, 433] width 18 height 18
click at [767, 431] on button "Generate Quote" at bounding box center [790, 433] width 99 height 32
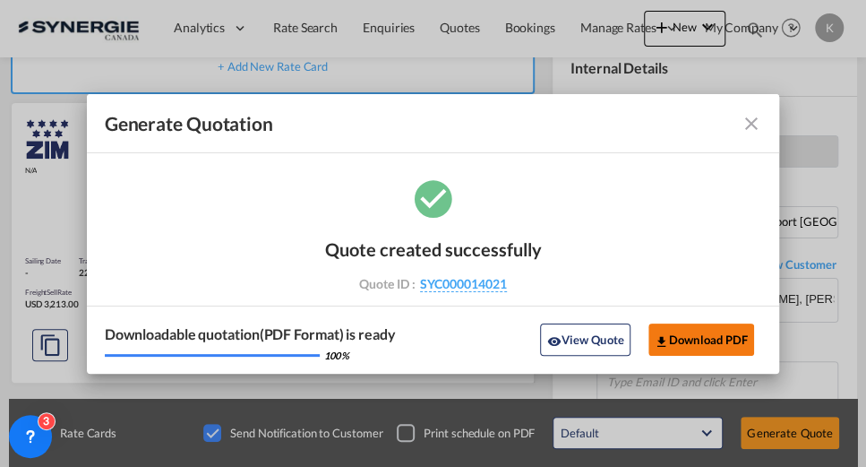
click at [681, 338] on button "Download PDF" at bounding box center [702, 339] width 107 height 32
